Goal: Task Accomplishment & Management: Manage account settings

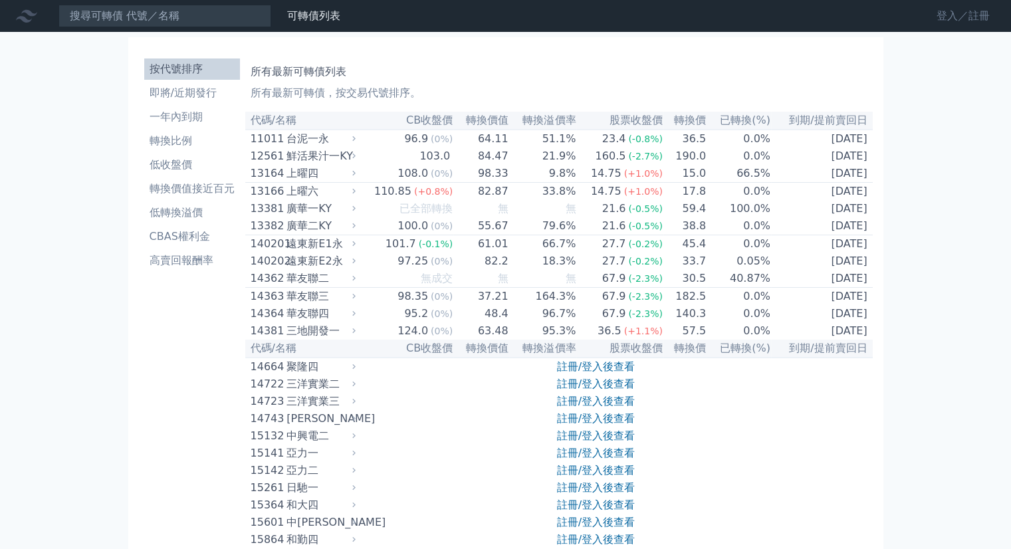
click at [954, 17] on link "登入／註冊" at bounding box center [963, 15] width 74 height 21
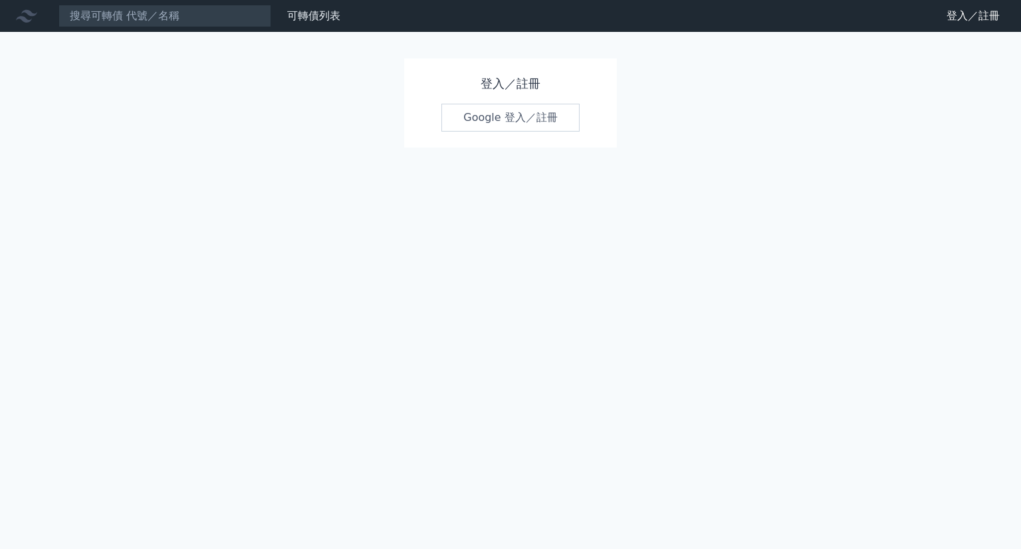
click at [504, 104] on link "Google 登入／註冊" at bounding box center [510, 118] width 138 height 28
click at [499, 118] on link "Google 登入／註冊" at bounding box center [510, 118] width 138 height 28
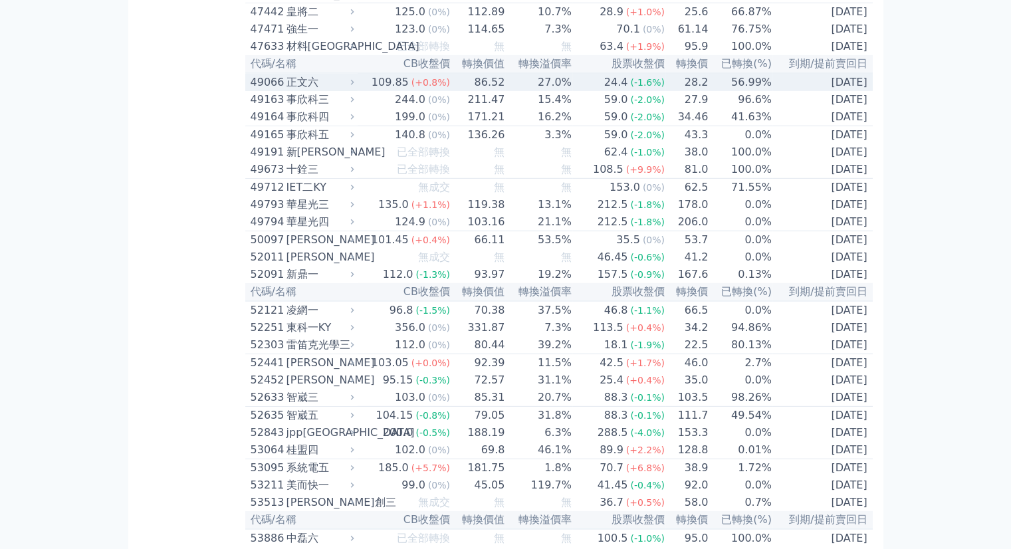
scroll to position [3854, 0]
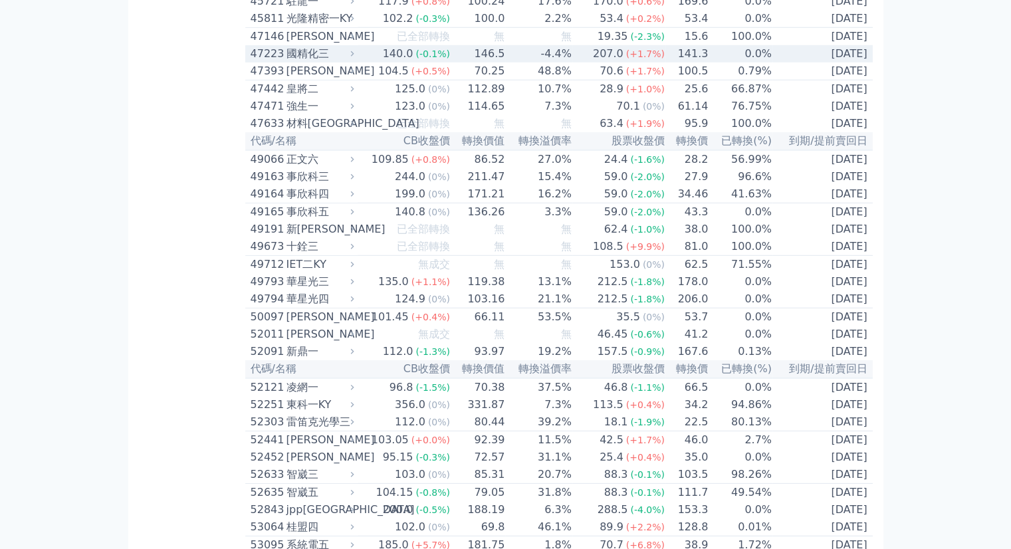
click at [302, 62] on div "國精化三" at bounding box center [318, 54] width 65 height 16
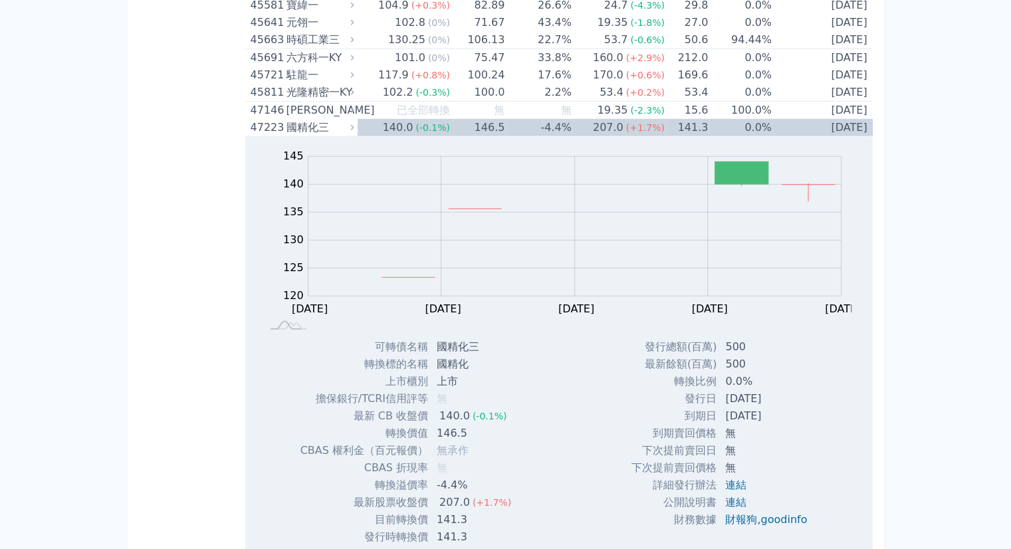
scroll to position [3721, 0]
